Goal: Task Accomplishment & Management: Manage account settings

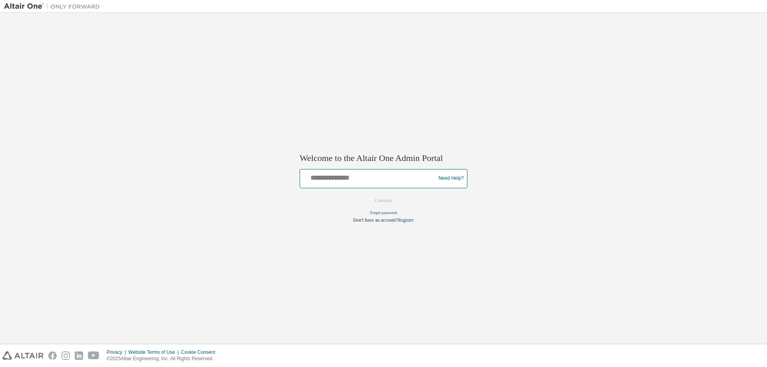
click at [367, 180] on input "text" at bounding box center [368, 177] width 131 height 12
type input "**********"
click at [392, 196] on button "Continue" at bounding box center [383, 200] width 34 height 12
